Goal: Information Seeking & Learning: Learn about a topic

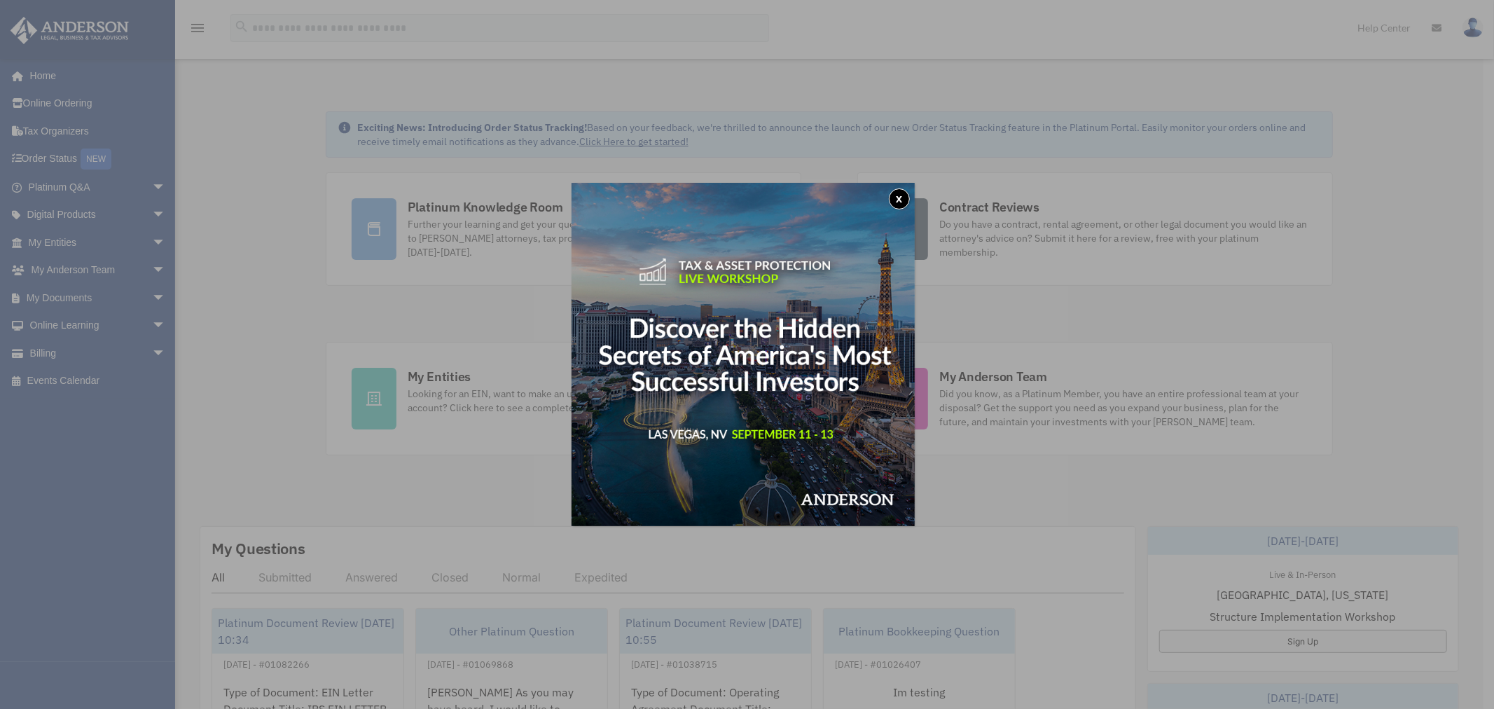
click at [903, 200] on button "x" at bounding box center [899, 198] width 21 height 21
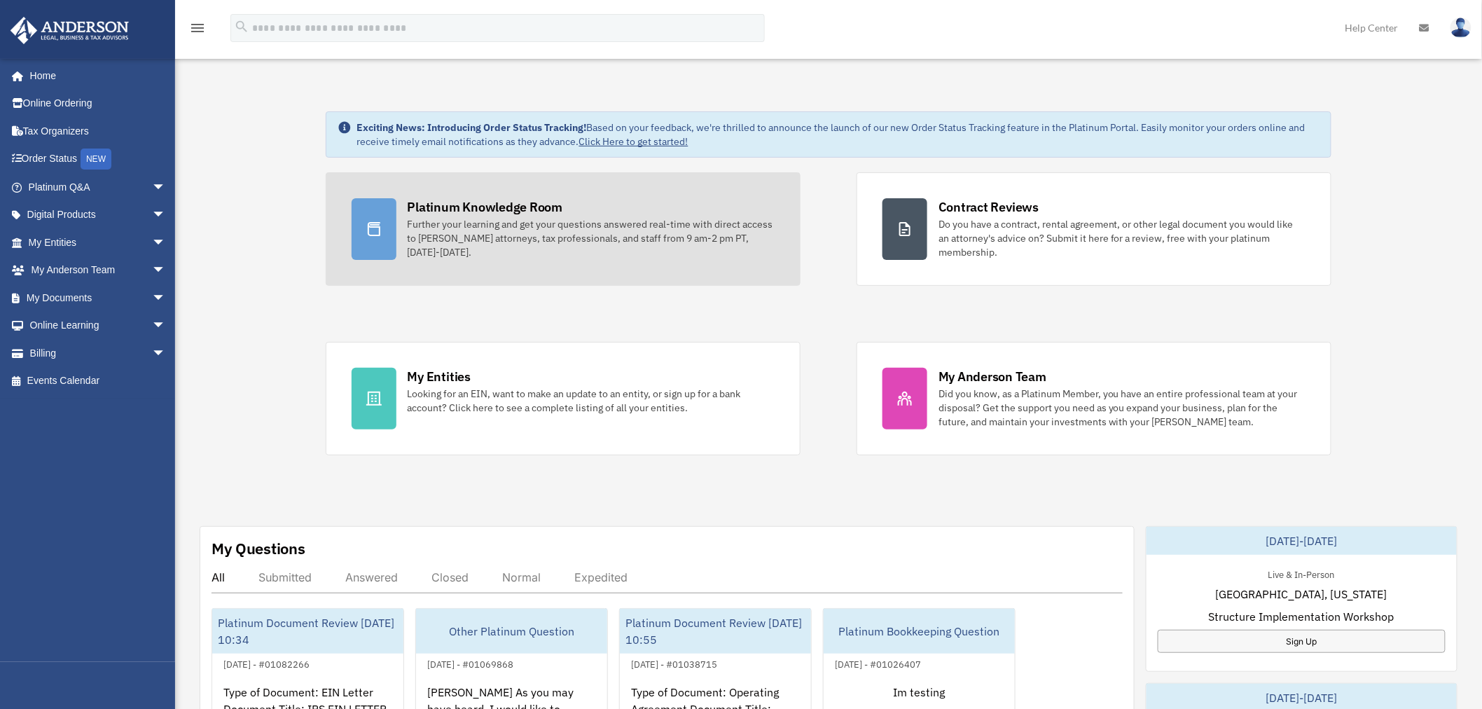
click at [501, 221] on div "Further your learning and get your questions answered real-time with direct acc…" at bounding box center [591, 238] width 367 height 42
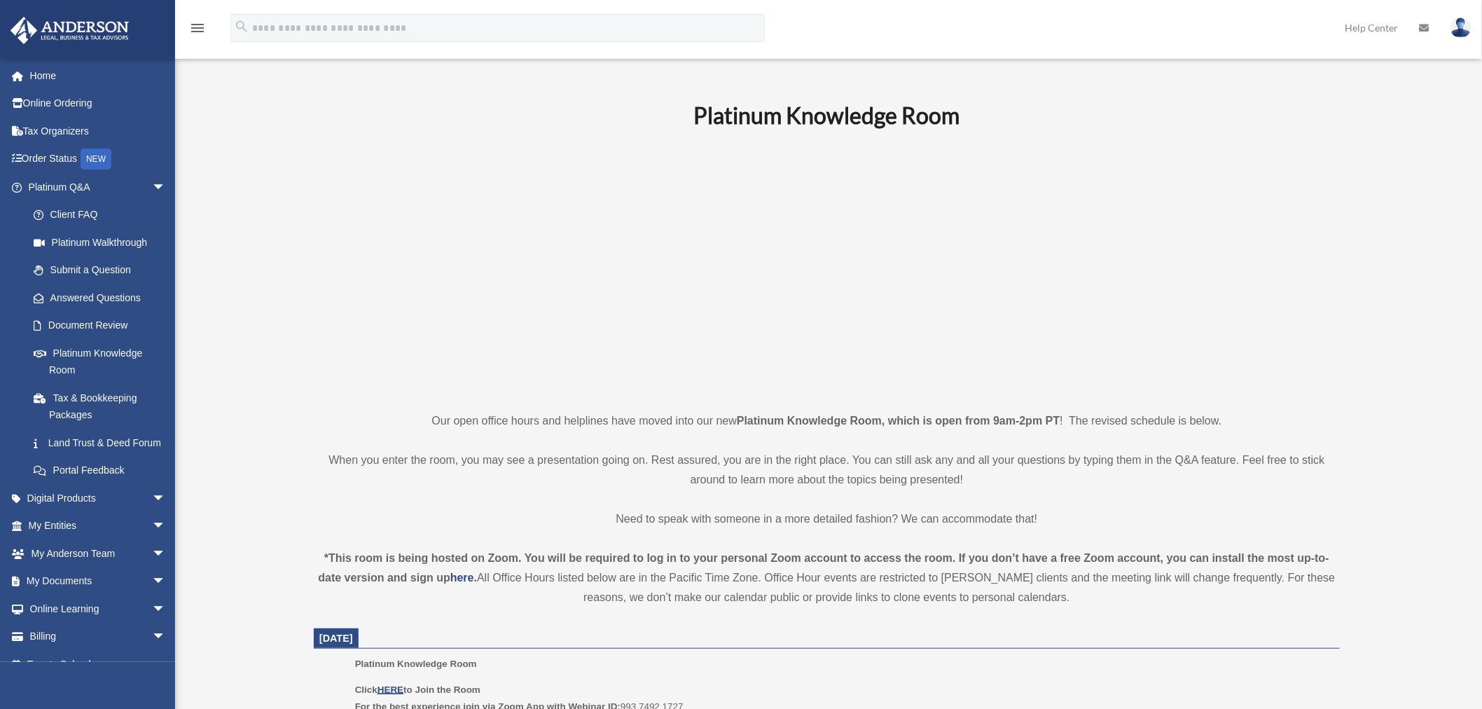
click at [1459, 33] on img at bounding box center [1460, 28] width 21 height 20
click at [1321, 188] on p at bounding box center [827, 269] width 1026 height 243
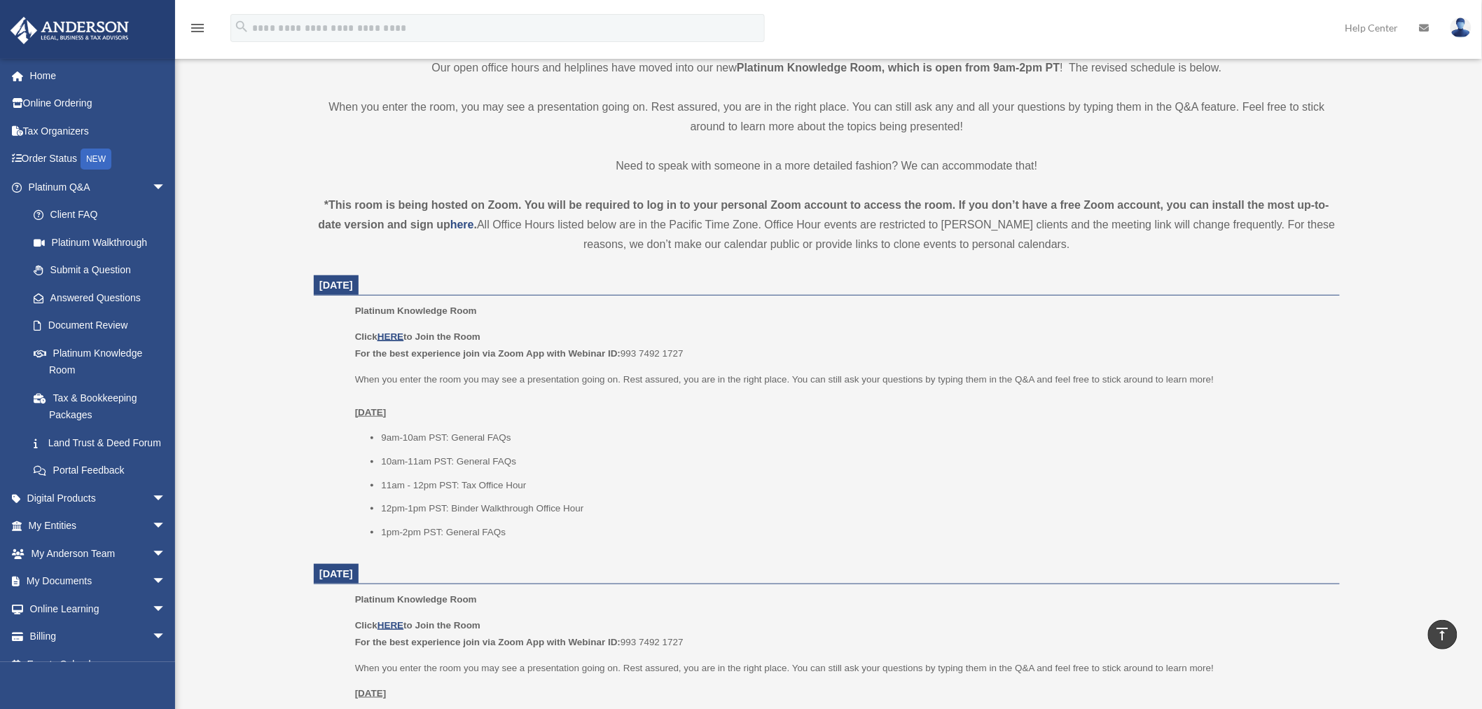
scroll to position [389, 0]
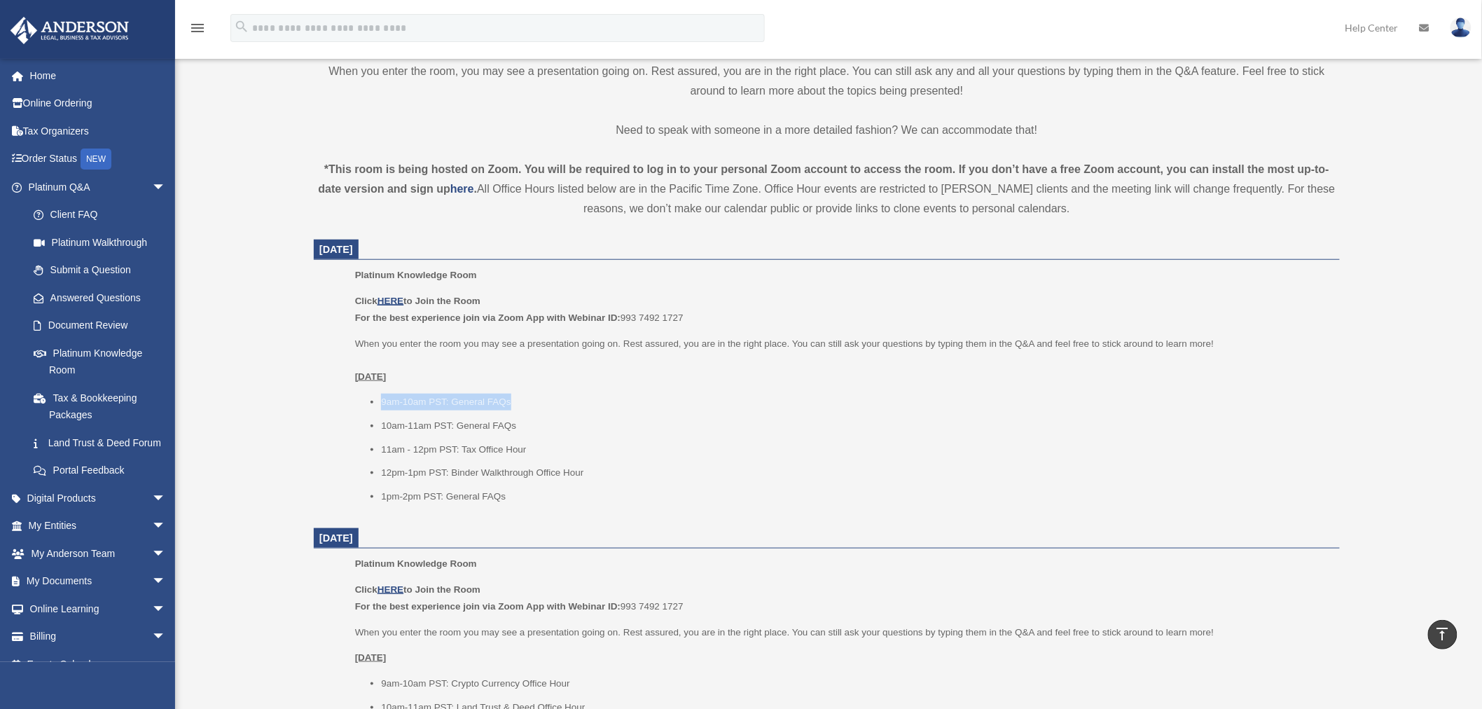
drag, startPoint x: 378, startPoint y: 401, endPoint x: 519, endPoint y: 409, distance: 141.0
click at [519, 409] on ul "9am-10am PST: General FAQs 10am-11am PST: General FAQs 11am - 12pm PST: Tax Off…" at bounding box center [842, 449] width 975 height 111
drag, startPoint x: 521, startPoint y: 429, endPoint x: 368, endPoint y: 399, distance: 156.3
click at [368, 399] on ul "9am-10am PST: General FAQs 10am-11am PST: General FAQs 11am - 12pm PST: Tax Off…" at bounding box center [842, 449] width 975 height 111
click at [415, 408] on li "9am-10am PST: General FAQs" at bounding box center [855, 402] width 949 height 17
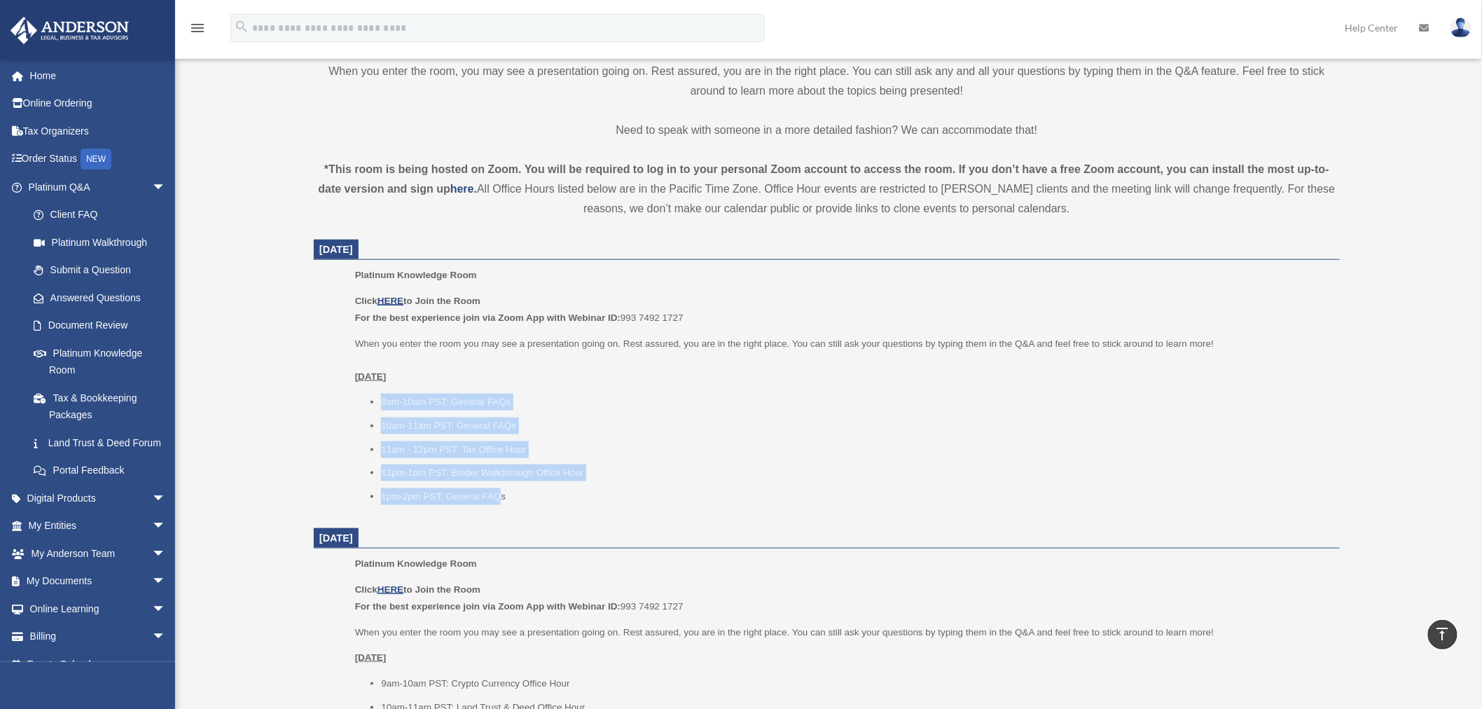
drag, startPoint x: 496, startPoint y: 487, endPoint x: 360, endPoint y: 398, distance: 162.4
click at [360, 398] on ul "9am-10am PST: General FAQs 10am-11am PST: General FAQs 11am - 12pm PST: Tax Off…" at bounding box center [842, 449] width 975 height 111
drag, startPoint x: 513, startPoint y: 494, endPoint x: 465, endPoint y: 478, distance: 51.2
click at [465, 478] on ul "9am-10am PST: General FAQs 10am-11am PST: General FAQs 11am - 12pm PST: Tax Off…" at bounding box center [842, 449] width 975 height 111
click at [541, 485] on ul "9am-10am PST: General FAQs 10am-11am PST: General FAQs 11am - 12pm PST: Tax Off…" at bounding box center [842, 449] width 975 height 111
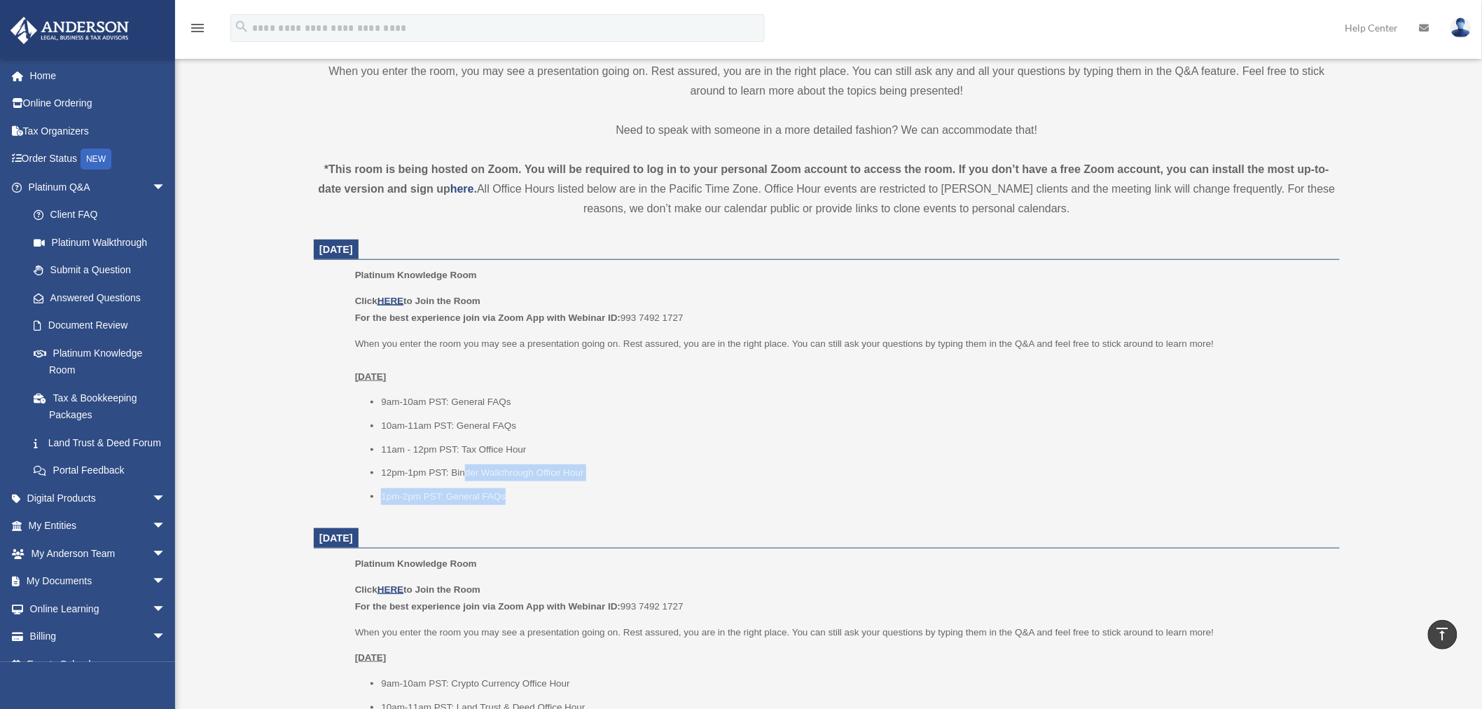
click at [520, 494] on li "1pm-2pm PST: General FAQs" at bounding box center [855, 496] width 949 height 17
click at [512, 493] on li "1pm-2pm PST: General FAQs" at bounding box center [855, 496] width 949 height 17
click at [642, 409] on li "9am-10am PST: General FAQs" at bounding box center [855, 402] width 949 height 17
